Goal: Task Accomplishment & Management: Use online tool/utility

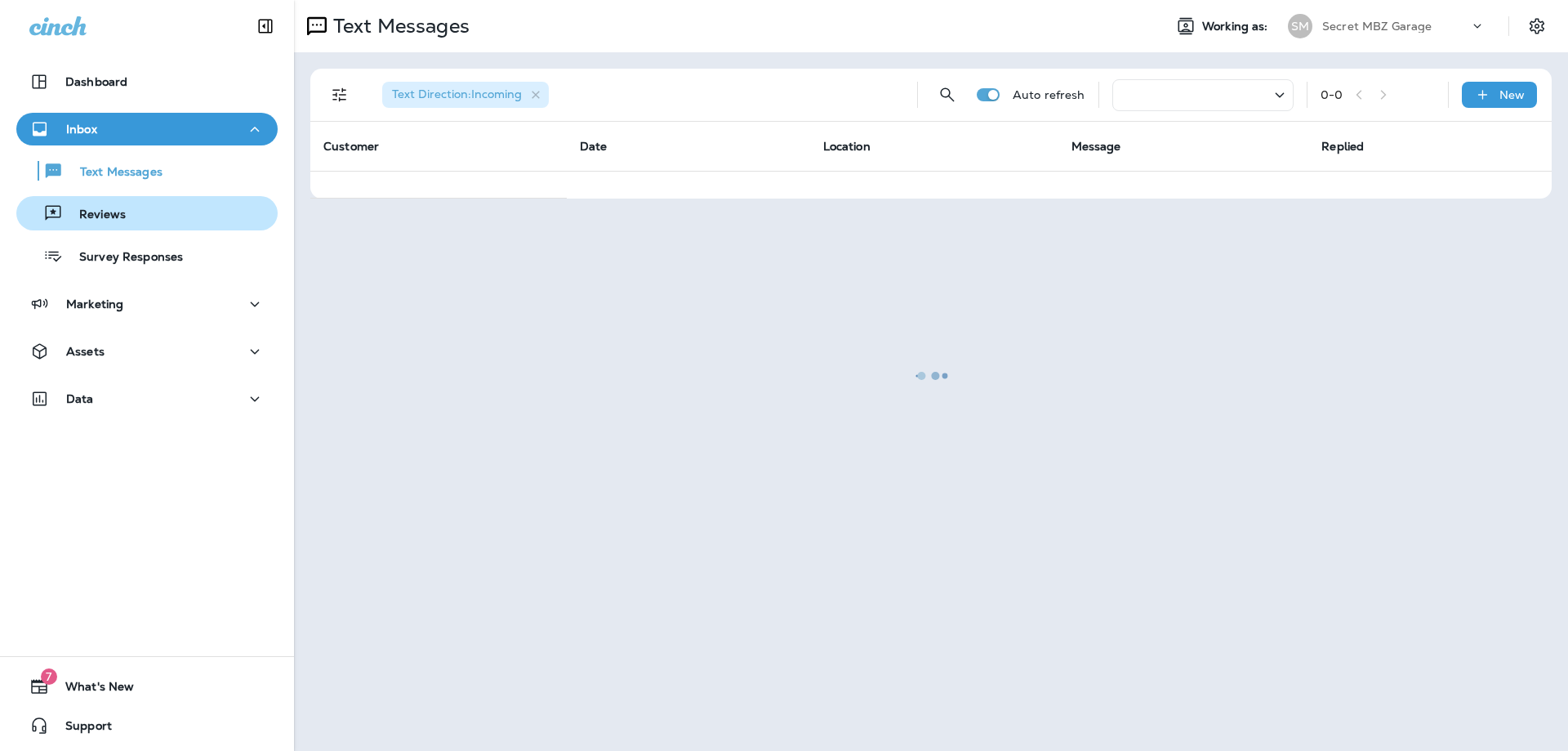
click at [102, 213] on p "Reviews" at bounding box center [94, 215] width 63 height 16
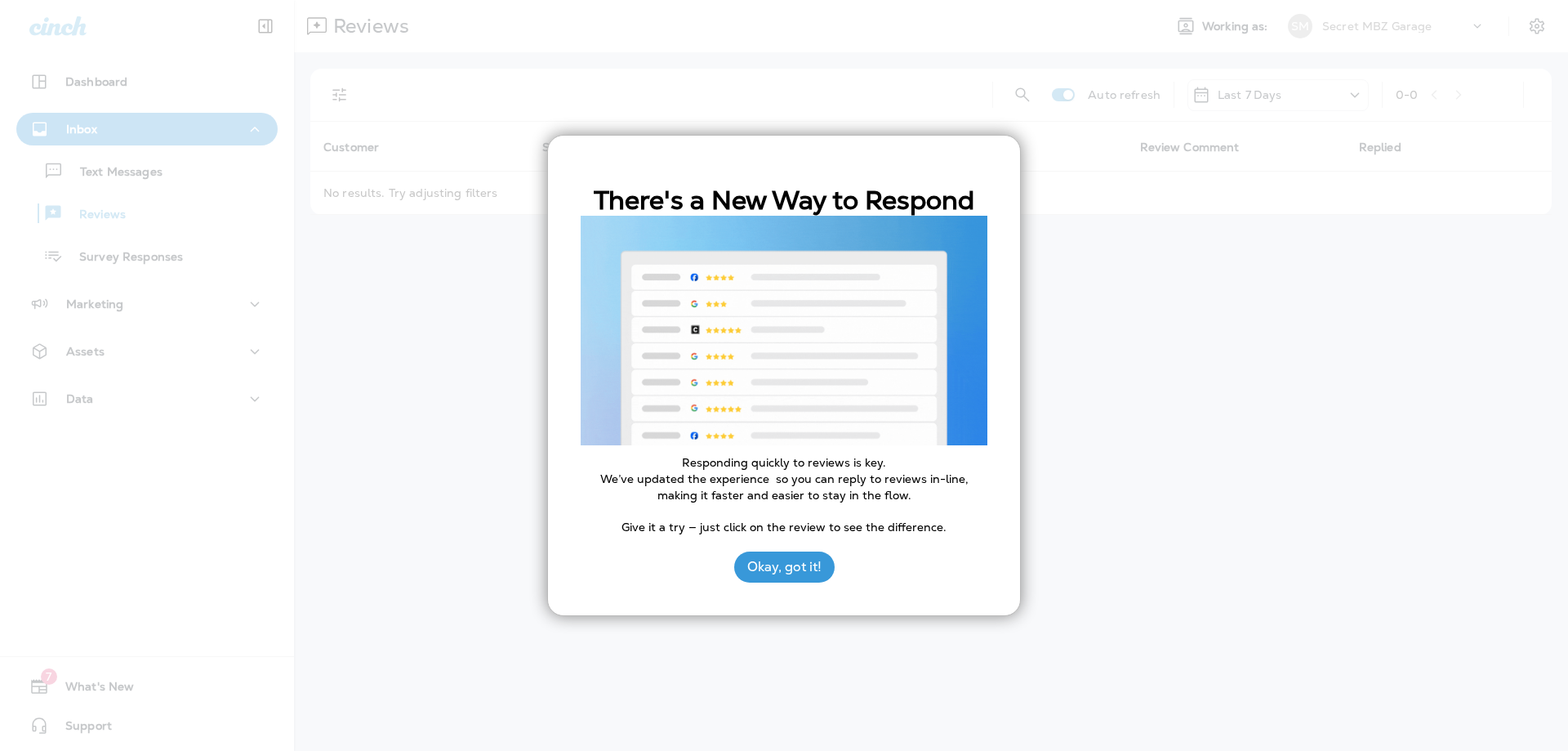
click at [793, 573] on button "Okay, got it!" at bounding box center [784, 567] width 101 height 31
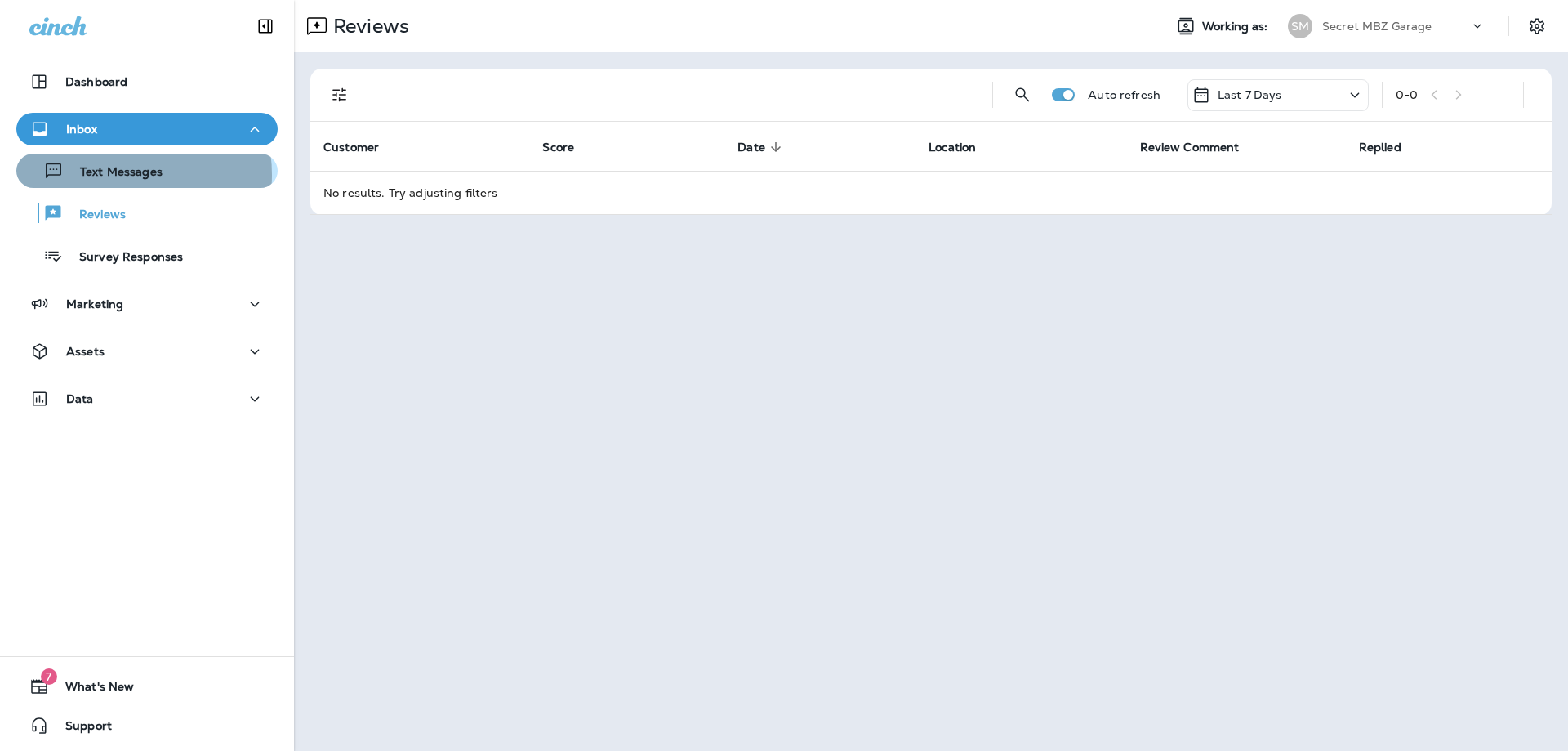
click at [115, 174] on p "Text Messages" at bounding box center [113, 173] width 99 height 16
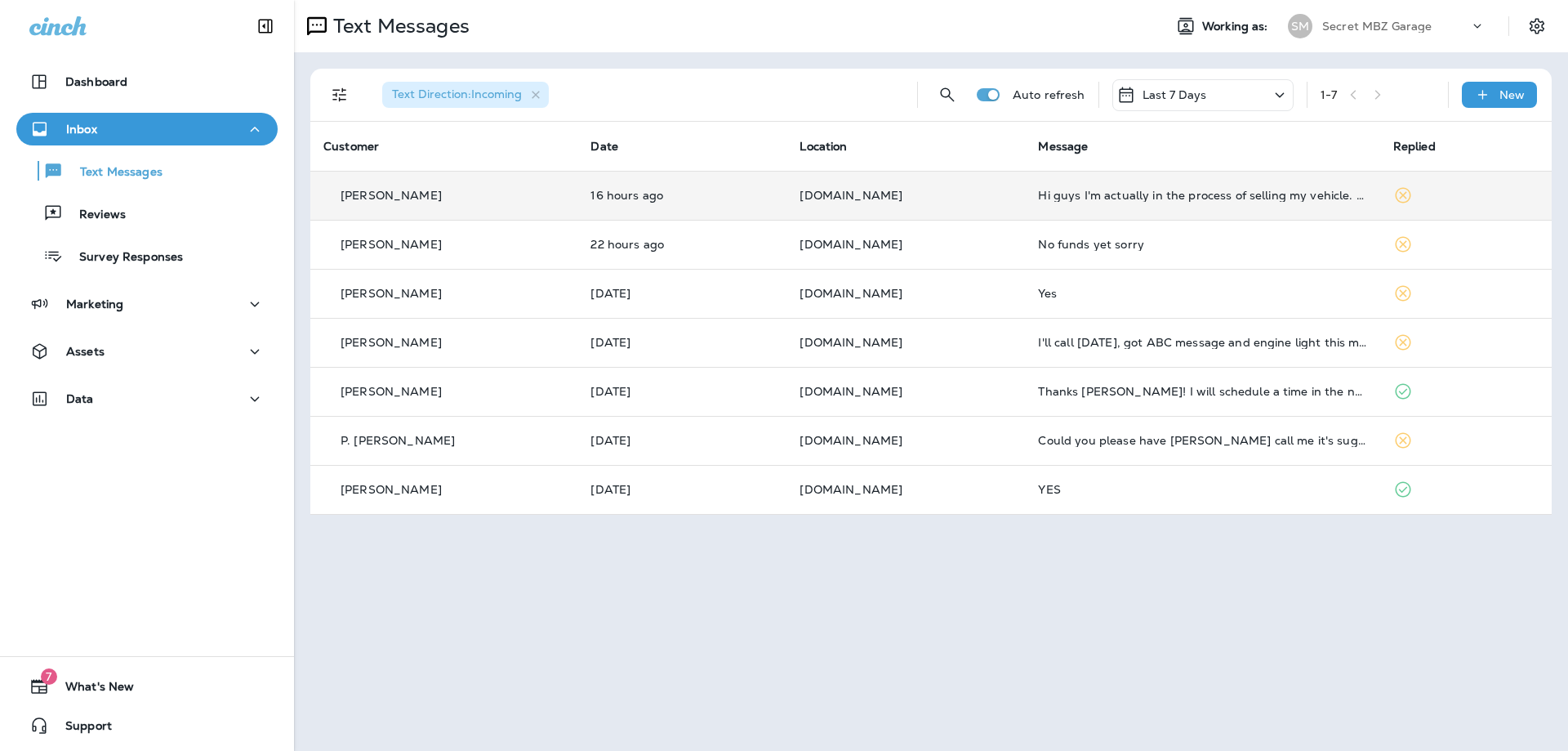
click at [999, 191] on p "[DOMAIN_NAME]" at bounding box center [906, 195] width 212 height 13
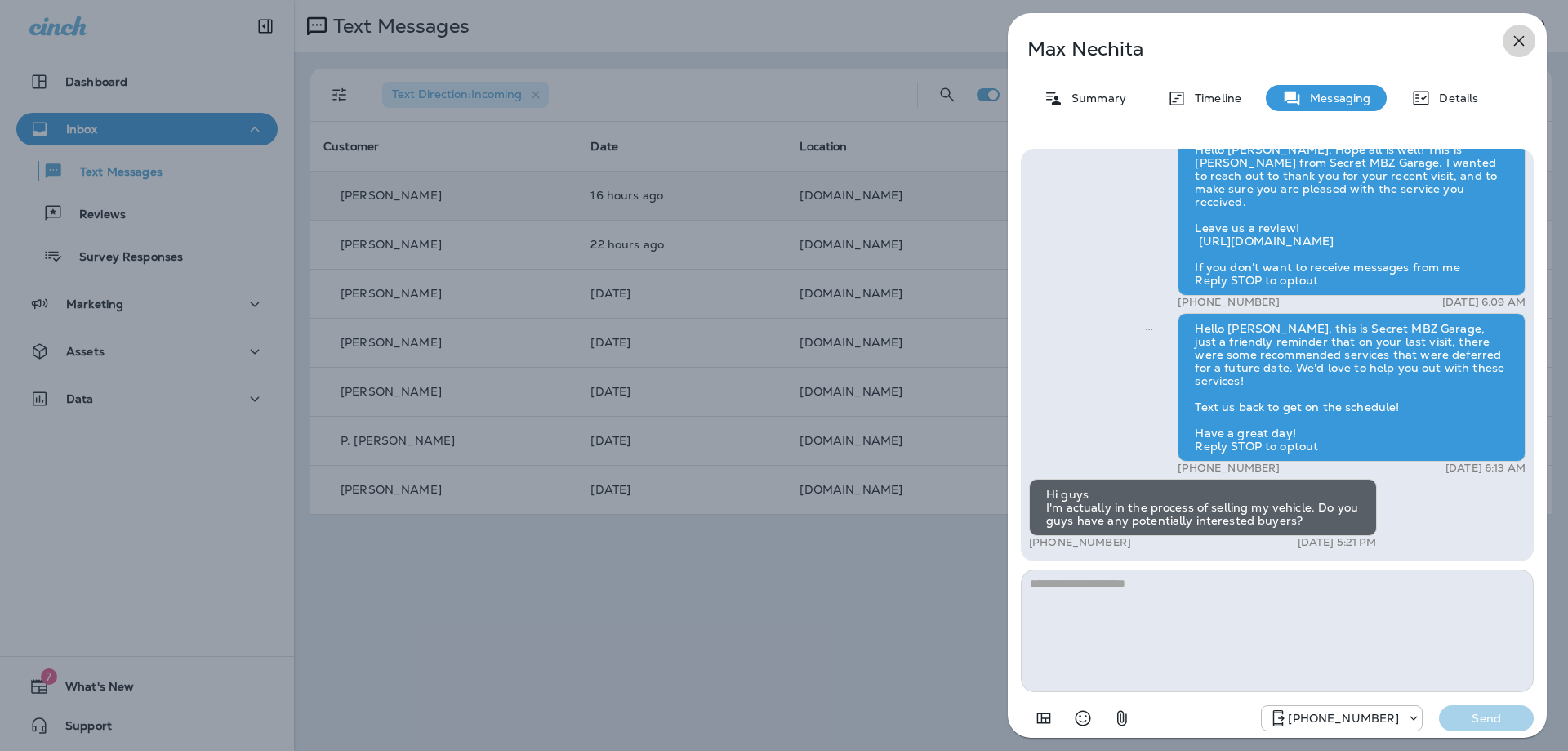
click at [1521, 43] on icon "button" at bounding box center [1520, 41] width 20 height 20
